Goal: Information Seeking & Learning: Learn about a topic

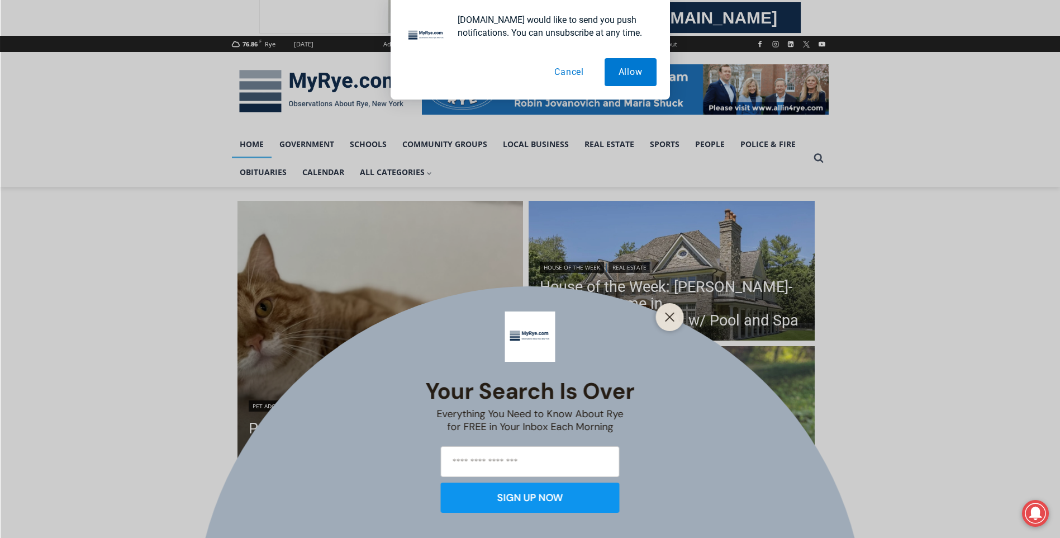
click at [571, 73] on button "Cancel" at bounding box center [569, 72] width 58 height 28
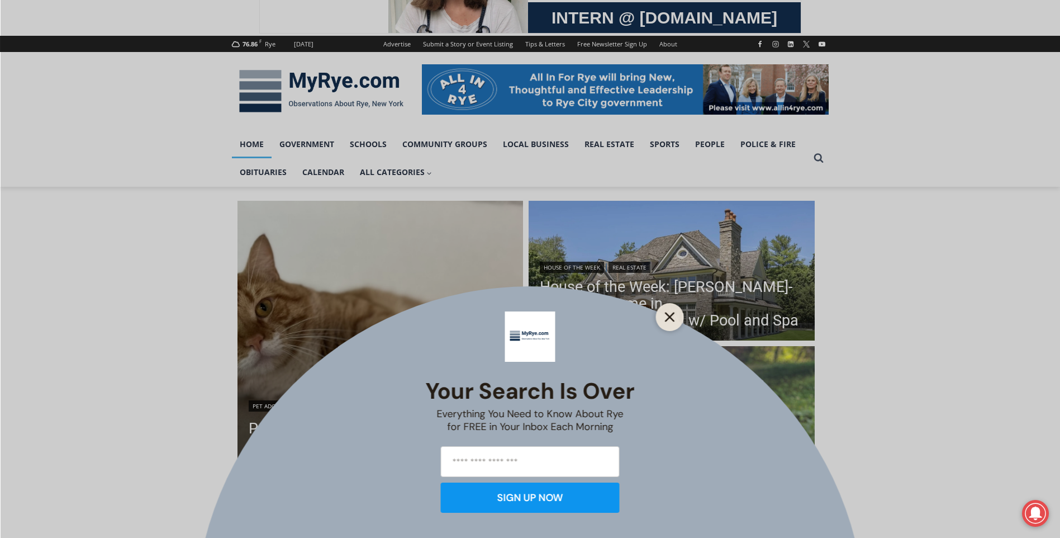
click at [663, 317] on button "Close" at bounding box center [670, 317] width 16 height 16
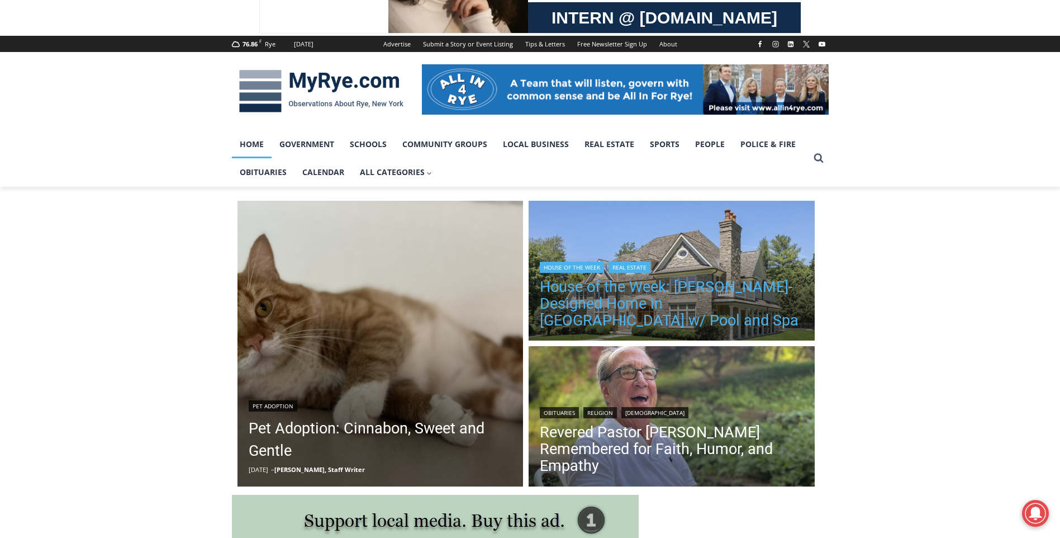
click at [620, 313] on link "House of the Week: [PERSON_NAME]-Designed Home in [GEOGRAPHIC_DATA] w/ Pool and…" at bounding box center [672, 303] width 264 height 50
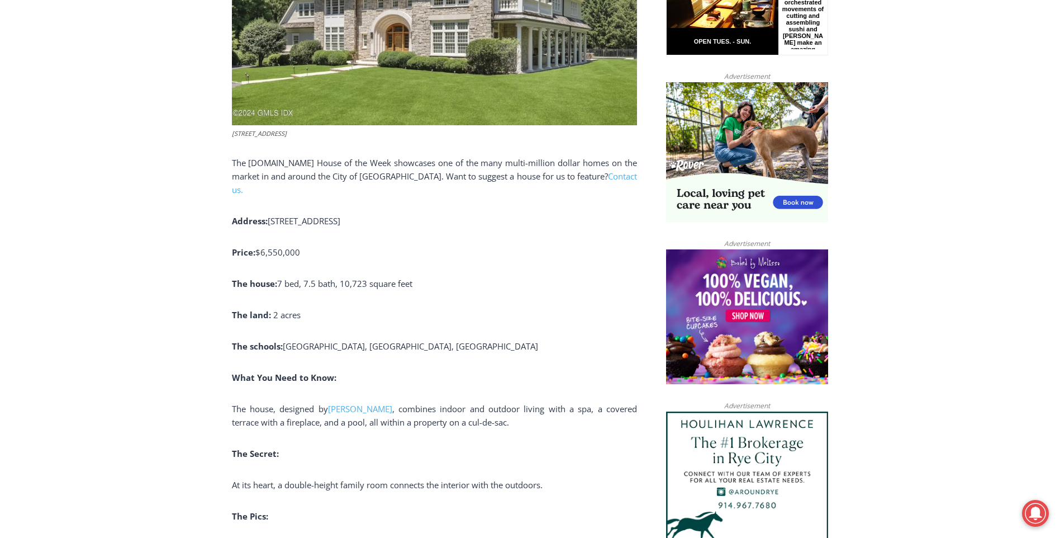
scroll to position [671, 0]
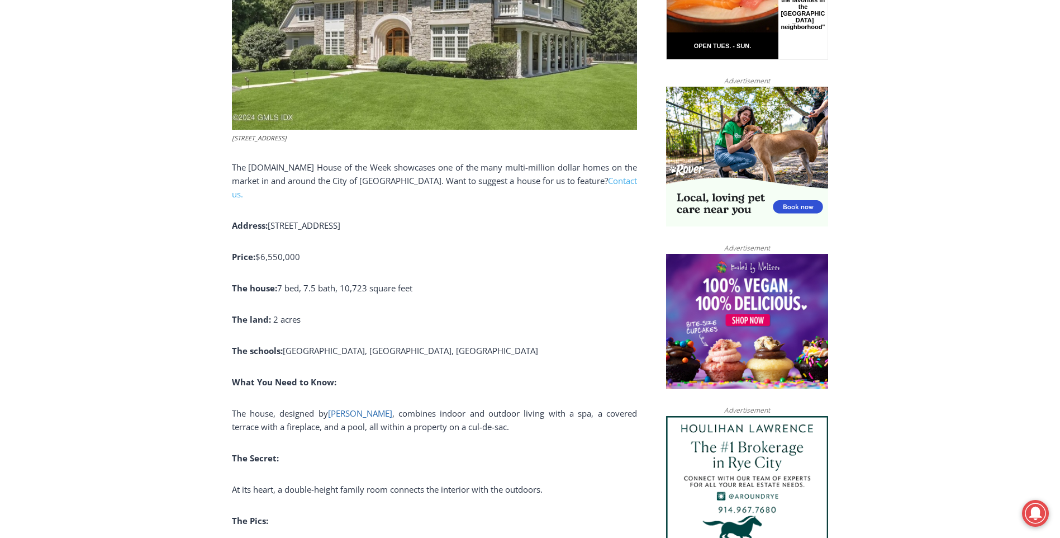
click at [344, 407] on span "[PERSON_NAME]" at bounding box center [360, 412] width 64 height 11
